Goal: Task Accomplishment & Management: Manage account settings

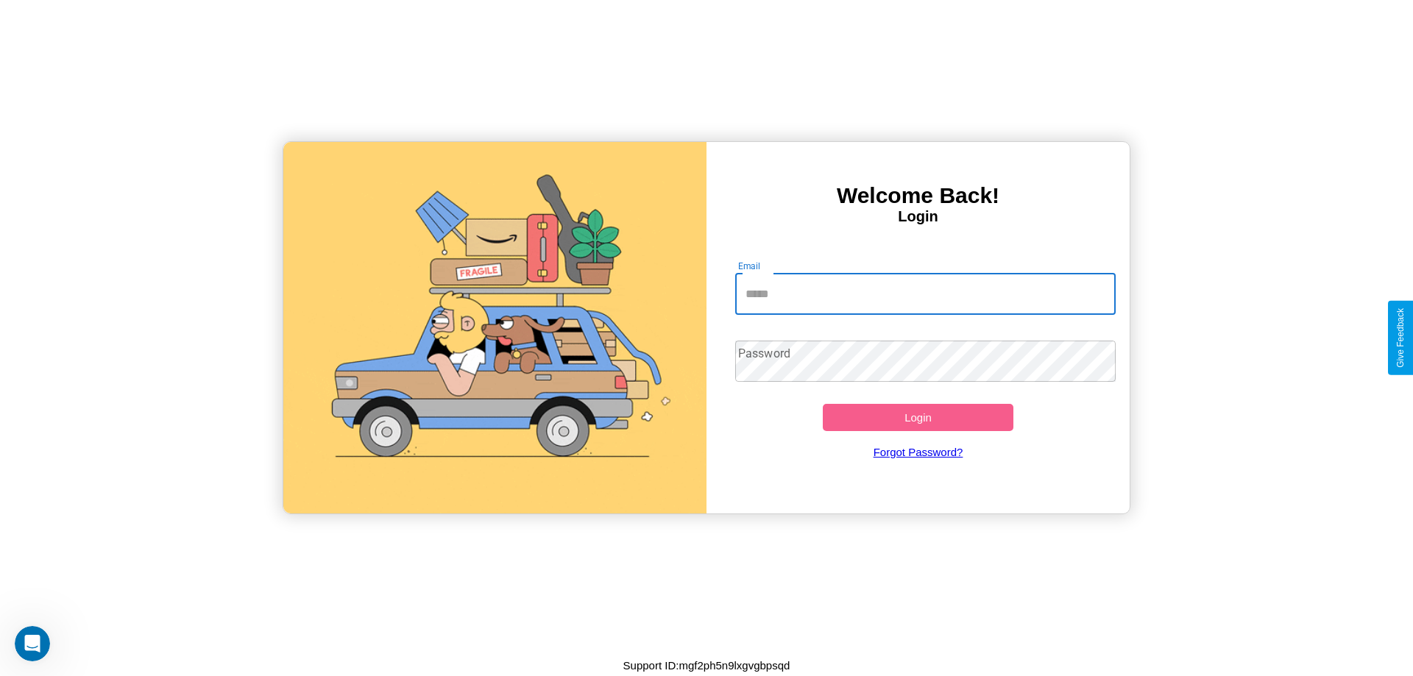
click at [925, 294] on input "Email" at bounding box center [925, 294] width 381 height 41
type input "**********"
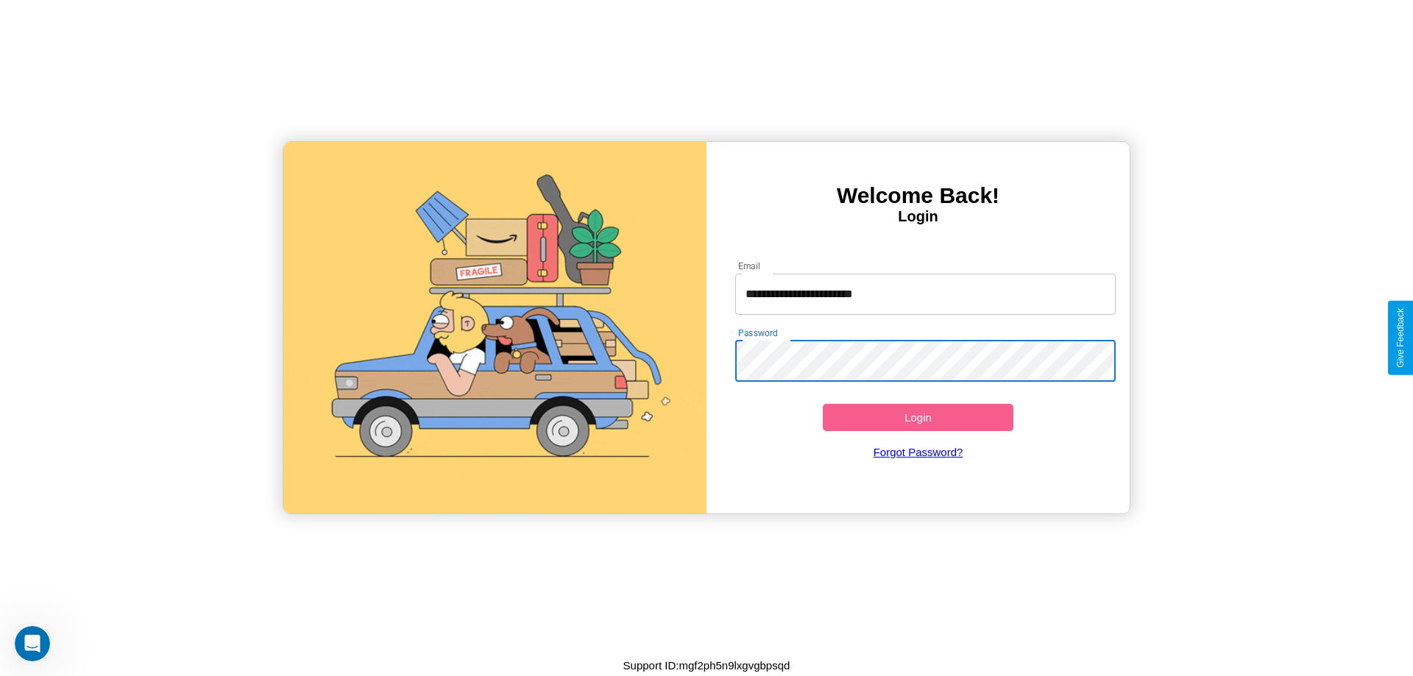
click at [918, 417] on button "Login" at bounding box center [918, 417] width 191 height 27
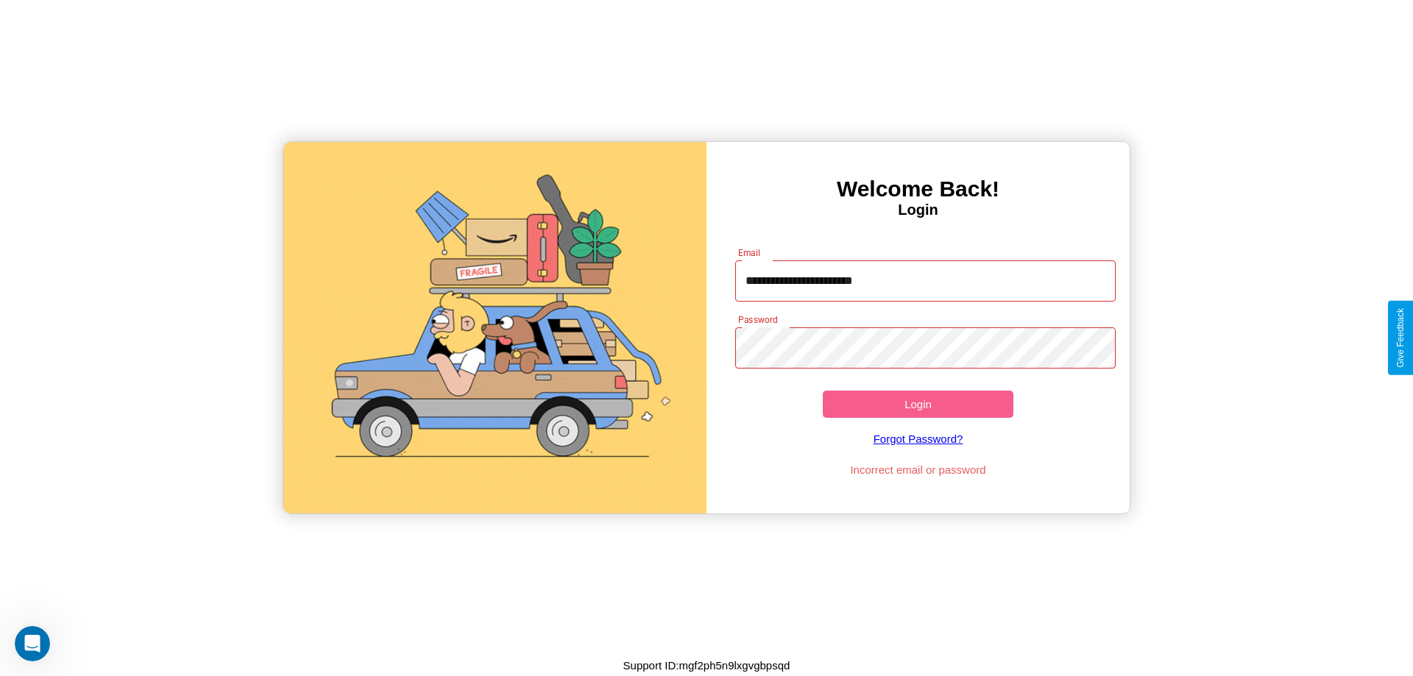
click at [918, 404] on button "Login" at bounding box center [918, 404] width 191 height 27
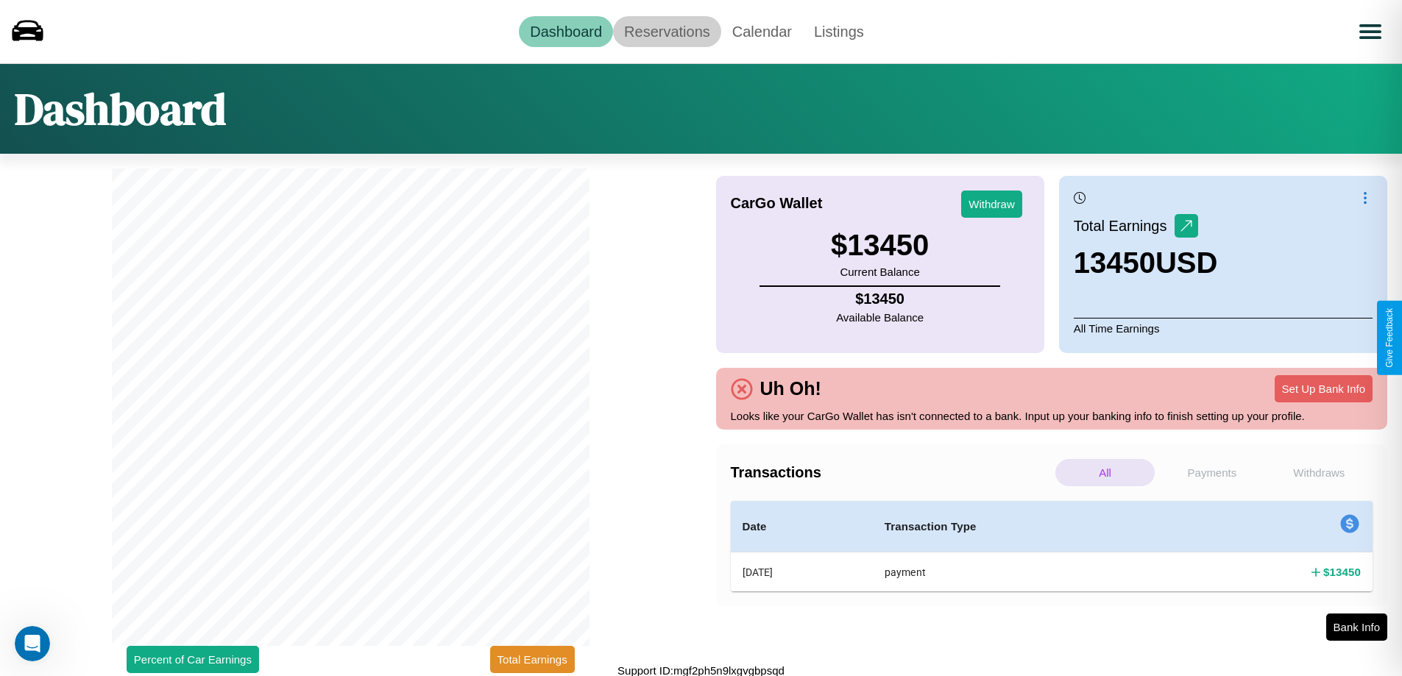
click at [667, 31] on link "Reservations" at bounding box center [667, 31] width 108 height 31
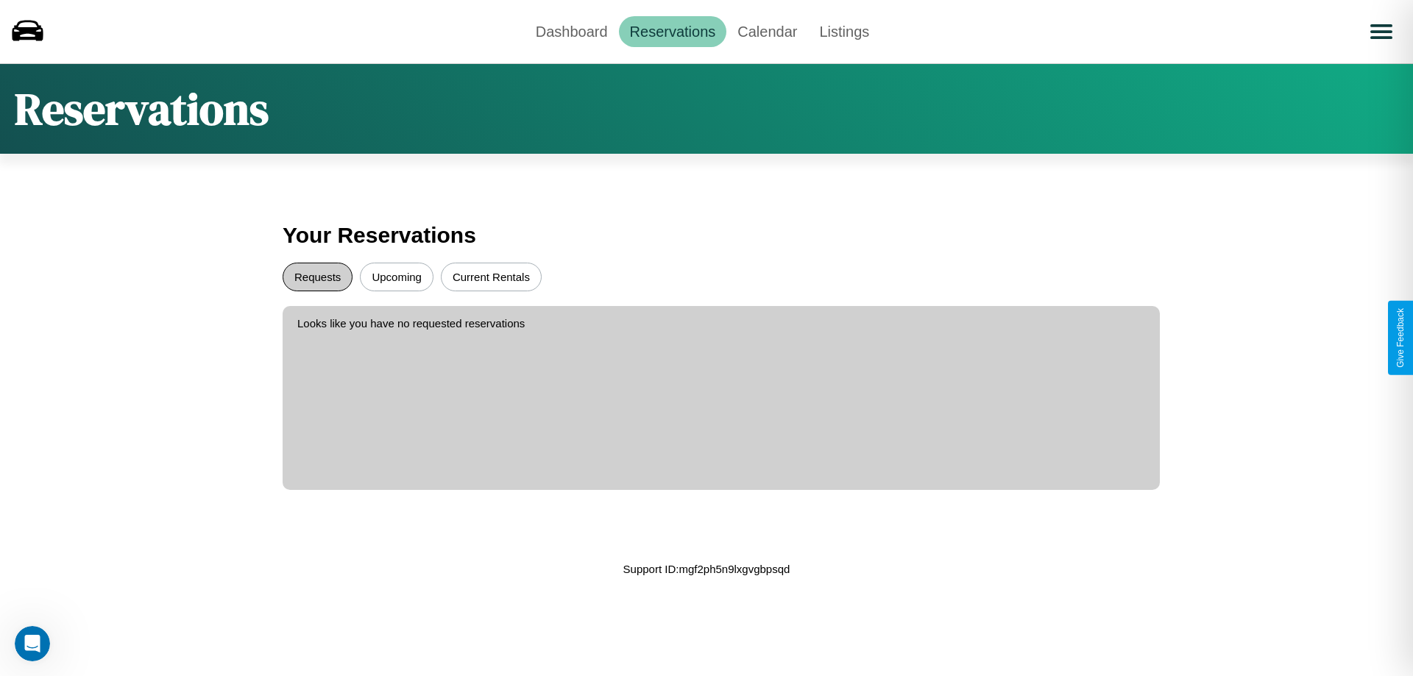
click at [317, 277] on button "Requests" at bounding box center [318, 277] width 70 height 29
click at [491, 277] on button "Current Rentals" at bounding box center [491, 277] width 101 height 29
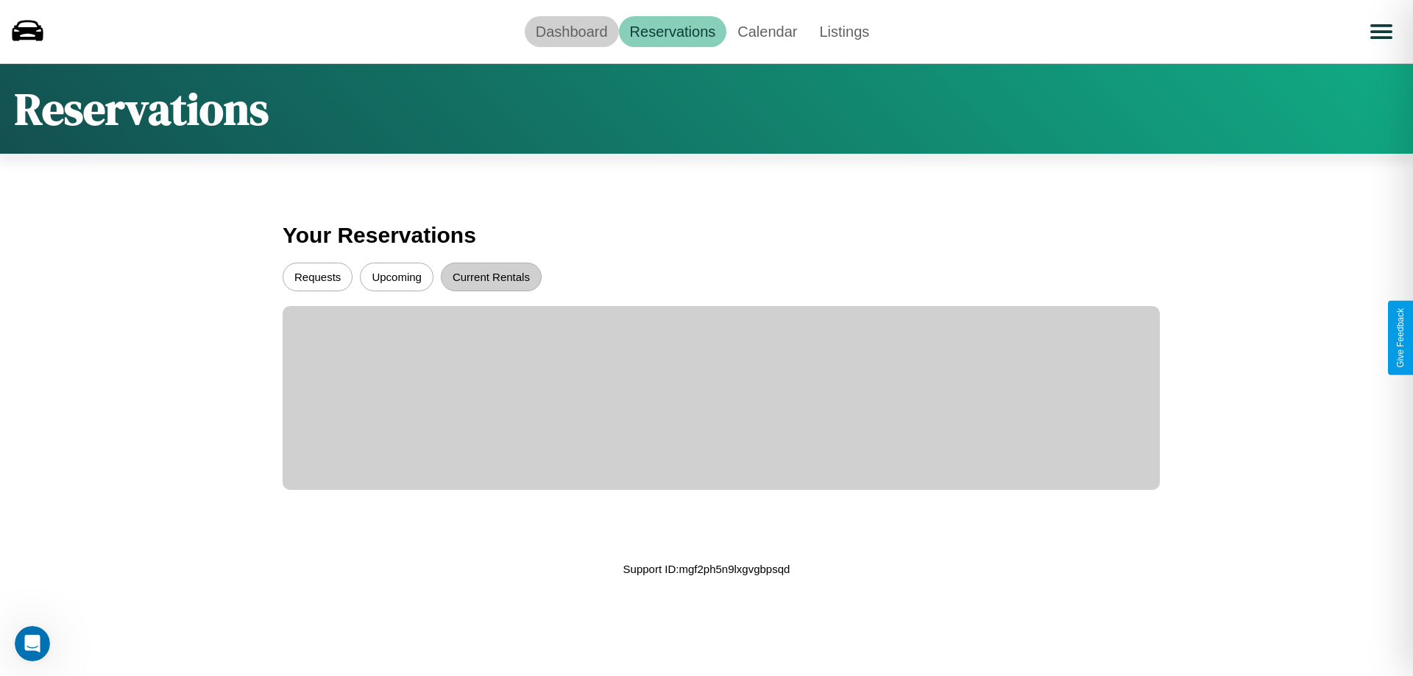
click at [571, 31] on link "Dashboard" at bounding box center [572, 31] width 94 height 31
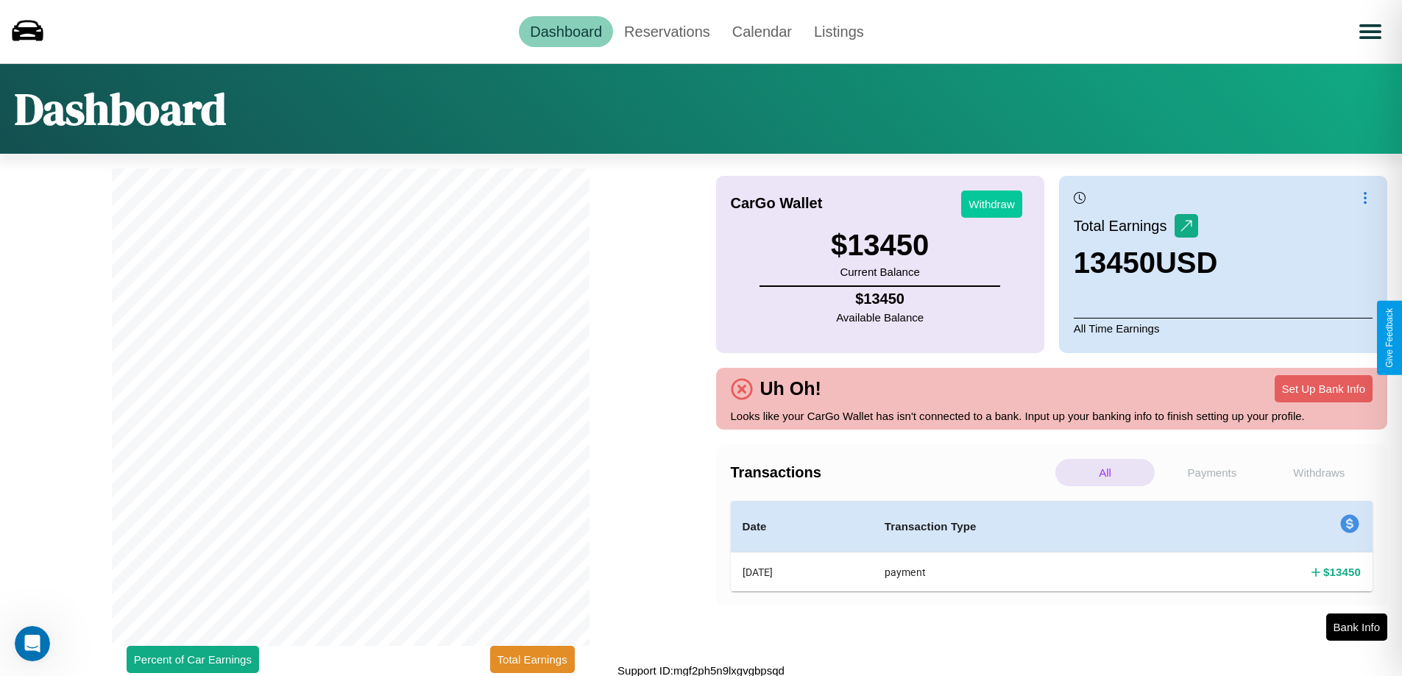
click at [991, 204] on button "Withdraw" at bounding box center [991, 204] width 61 height 27
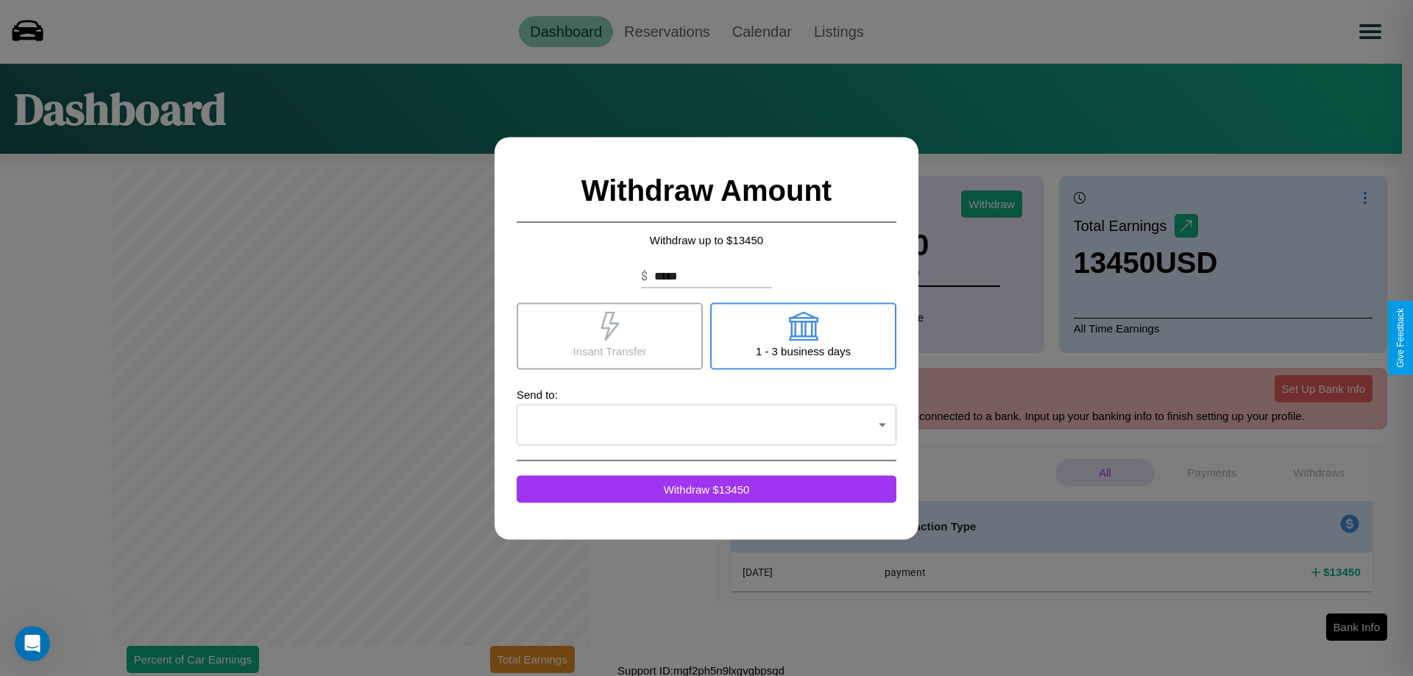
click at [803, 336] on icon at bounding box center [802, 325] width 29 height 29
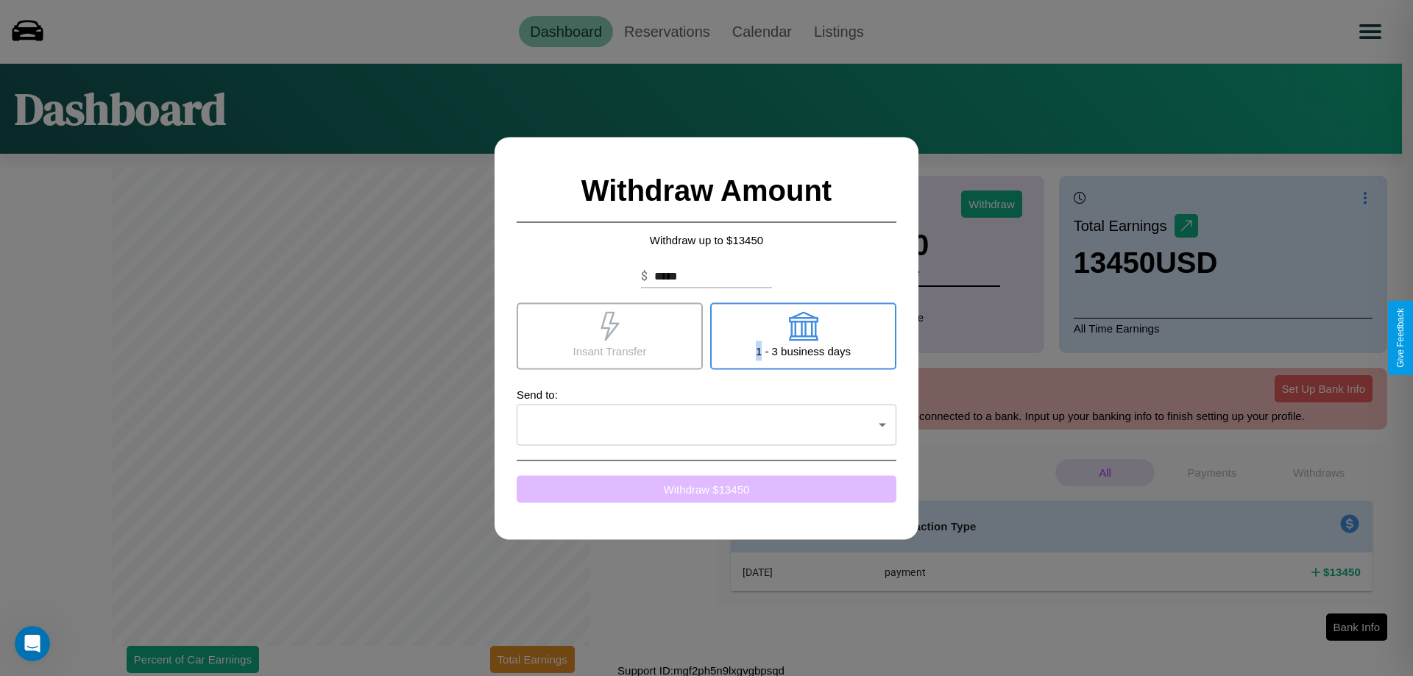
click at [707, 489] on button "Withdraw $ 13450" at bounding box center [707, 488] width 380 height 27
